Goal: Information Seeking & Learning: Learn about a topic

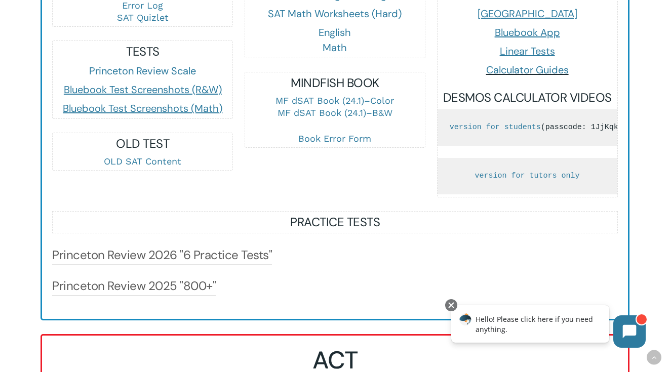
scroll to position [597, 0]
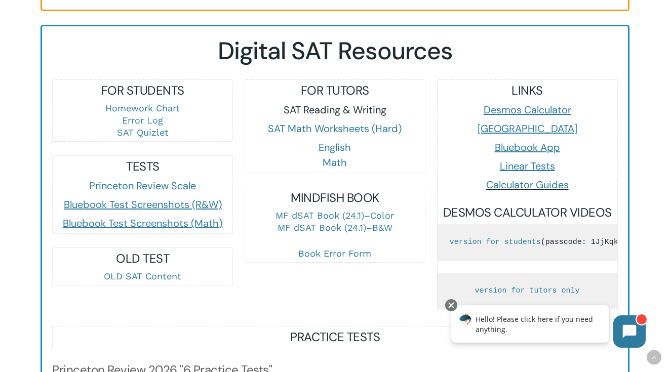
click at [358, 109] on link "SAT Reading & Writing" at bounding box center [335, 109] width 103 height 13
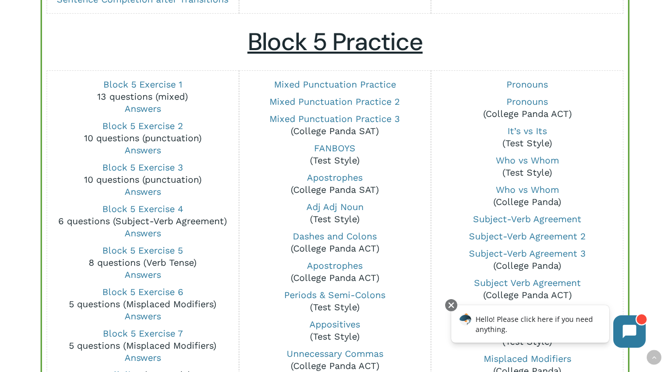
scroll to position [760, 0]
drag, startPoint x: 156, startPoint y: 86, endPoint x: 531, endPoint y: 4, distance: 384.7
click at [0, 0] on div "SAT Reading & Writing Mixed Practice (multiple blocks) Blocks 1-4 Exercise 1 (8…" at bounding box center [335, 78] width 670 height 1533
click at [19, 47] on div "SAT Reading & Writing Mixed Practice (multiple blocks) Blocks 1-4 Exercise 1 (8…" at bounding box center [335, 78] width 670 height 1533
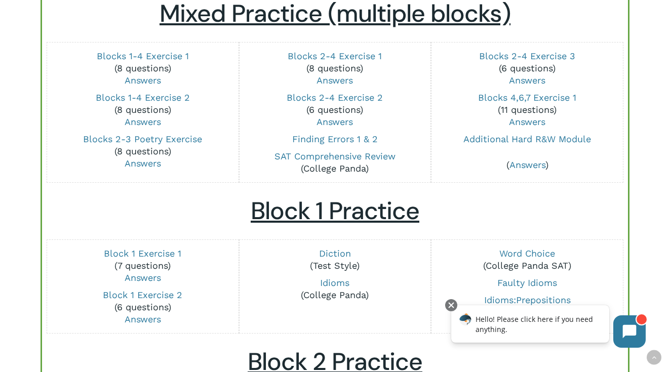
scroll to position [0, 0]
